Goal: Book appointment/travel/reservation

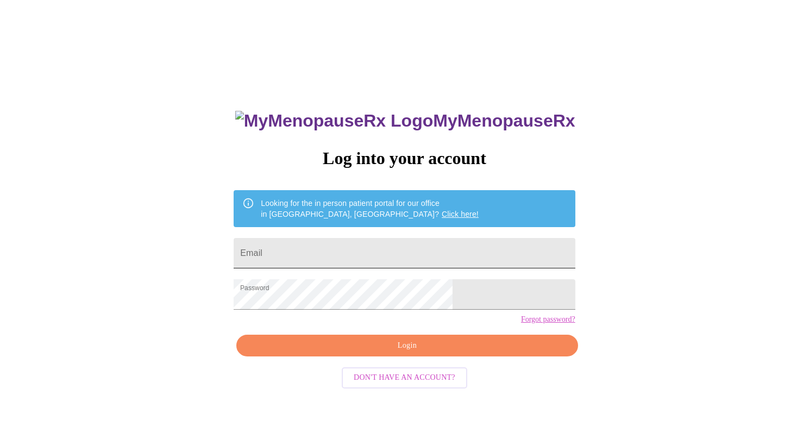
click at [379, 249] on input "Email" at bounding box center [404, 253] width 341 height 30
type input "[EMAIL_ADDRESS][DOMAIN_NAME]"
click at [376, 353] on span "Login" at bounding box center [407, 346] width 316 height 14
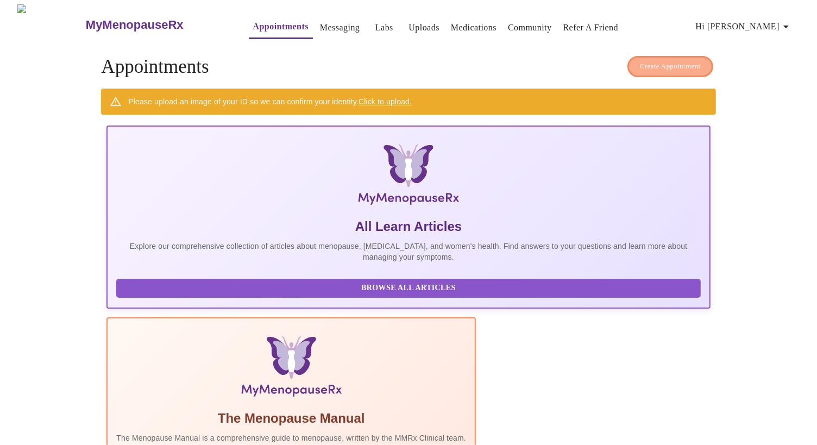
click at [641, 64] on span "Create Appointment" at bounding box center [670, 66] width 61 height 12
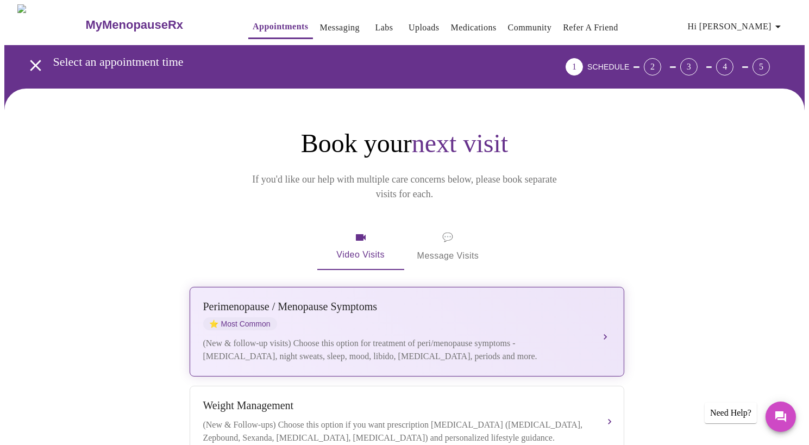
click at [551, 320] on div "[MEDICAL_DATA] / Menopause Symptoms ⭐ Most Common (New & follow-up visits) Choo…" at bounding box center [407, 332] width 408 height 62
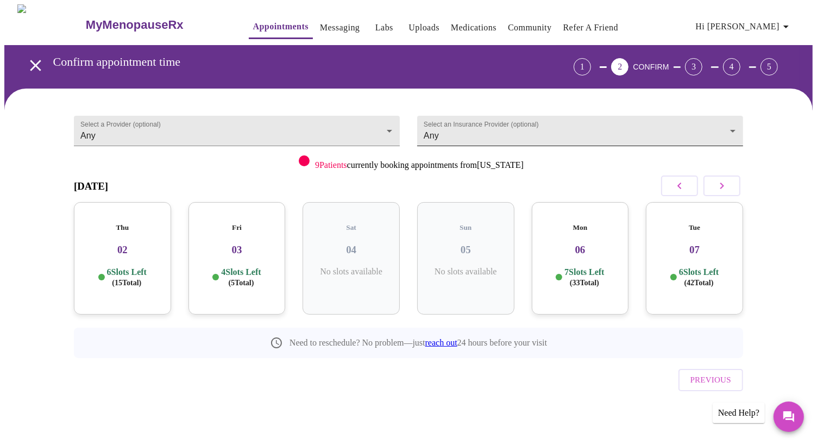
click at [429, 124] on body "MyMenopauseRx Appointments Messaging Labs Uploads Medications Community Refer a…" at bounding box center [408, 224] width 809 height 441
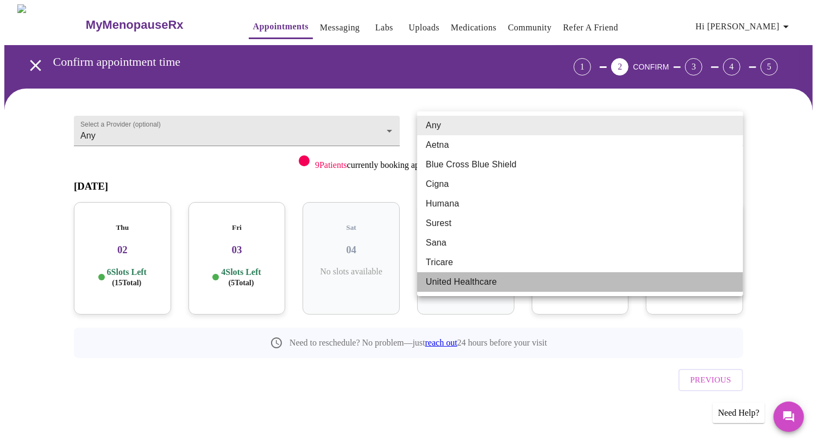
click at [471, 285] on li "United Healthcare" at bounding box center [580, 282] width 326 height 20
type input "United Healthcare"
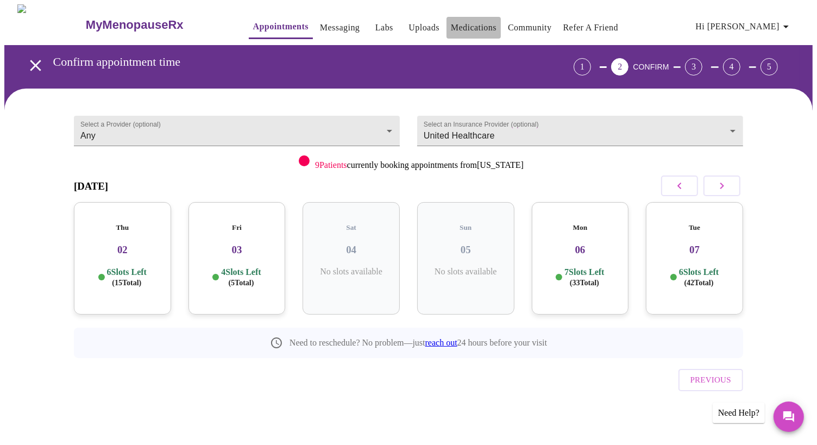
click at [457, 31] on button "Medications" at bounding box center [474, 28] width 54 height 22
click at [451, 20] on link "Medications" at bounding box center [474, 27] width 46 height 15
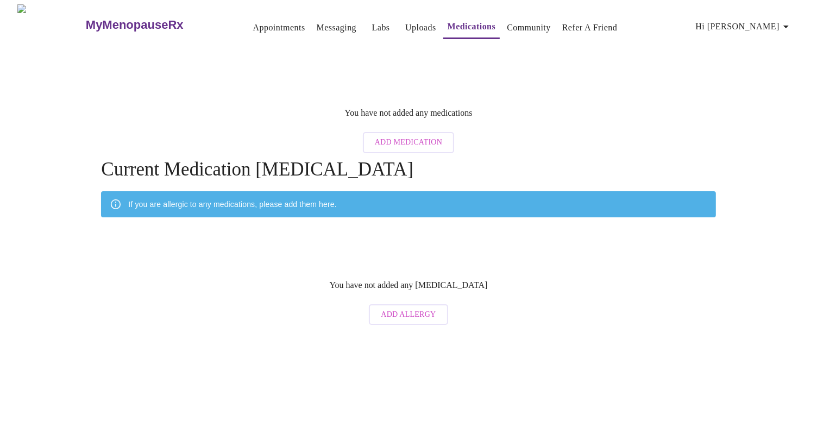
click at [87, 20] on h3 "MyMenopauseRx" at bounding box center [135, 25] width 98 height 14
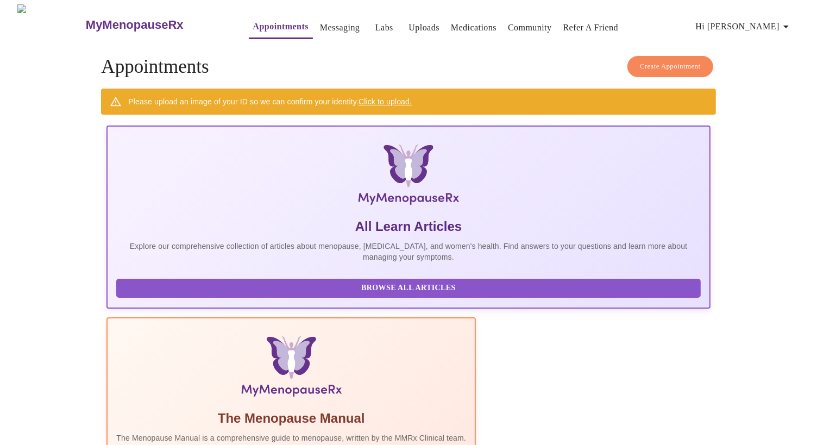
click at [87, 20] on h3 "MyMenopauseRx" at bounding box center [135, 25] width 98 height 14
click at [86, 20] on h3 "MyMenopauseRx" at bounding box center [135, 25] width 98 height 14
click at [24, 24] on img at bounding box center [50, 24] width 67 height 41
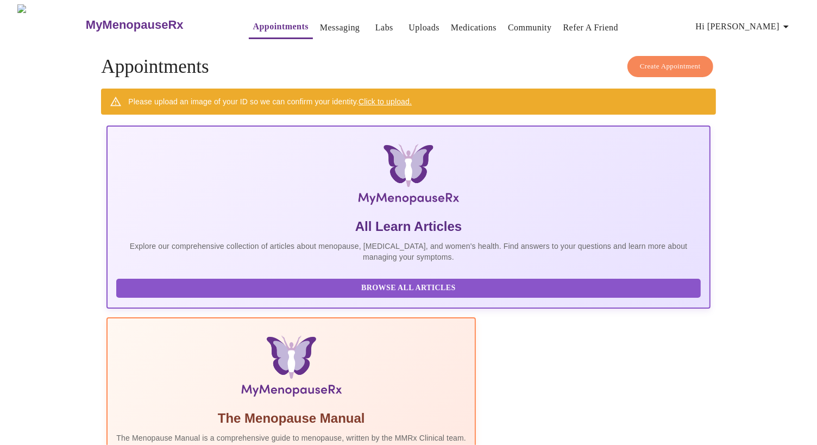
click at [24, 24] on img at bounding box center [50, 24] width 67 height 41
click at [333, 23] on link "Messaging" at bounding box center [340, 27] width 40 height 15
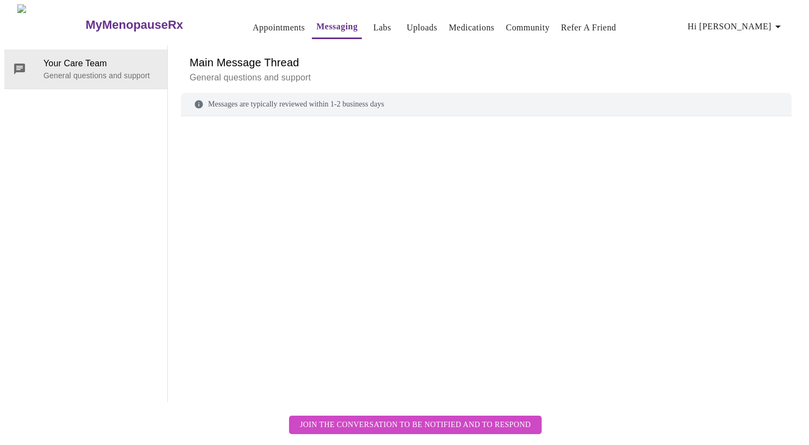
scroll to position [41, 0]
